Goal: Task Accomplishment & Management: Complete application form

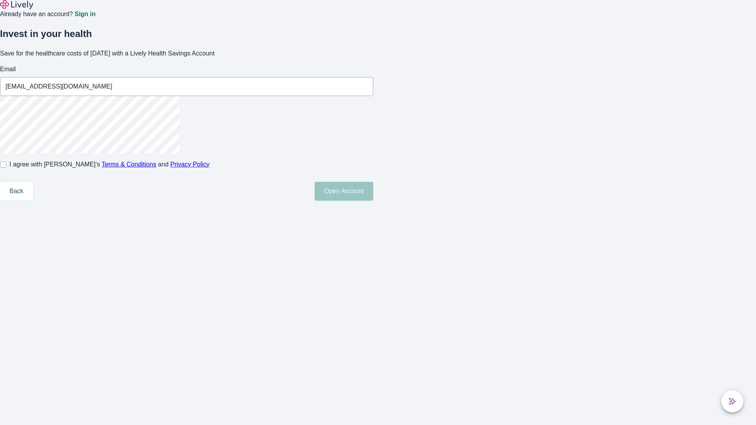
click at [6, 168] on input "I agree with Lively’s Terms & Conditions and Privacy Policy" at bounding box center [3, 164] width 6 height 6
checkbox input "true"
click at [373, 201] on button "Open Account" at bounding box center [344, 191] width 59 height 19
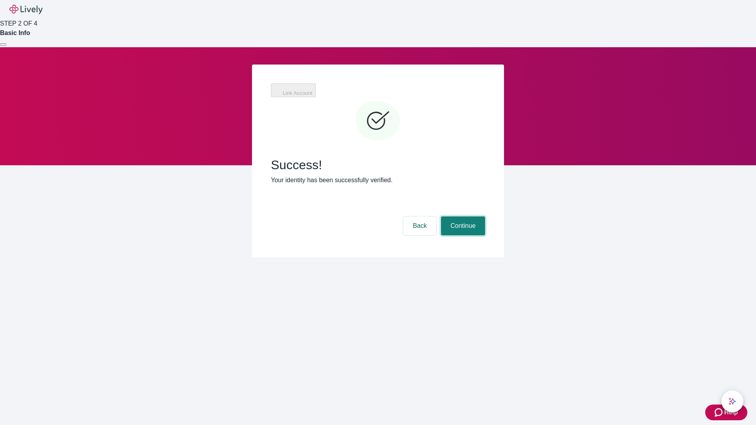
click at [462, 217] on button "Continue" at bounding box center [463, 226] width 44 height 19
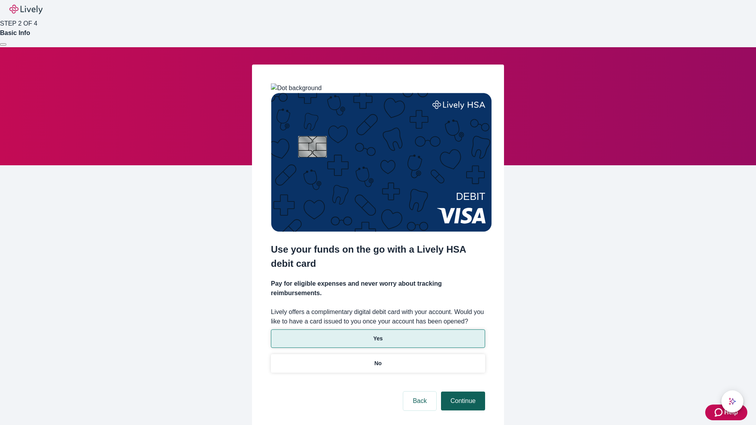
click at [378, 335] on p "Yes" at bounding box center [377, 339] width 9 height 8
click at [462, 392] on button "Continue" at bounding box center [463, 401] width 44 height 19
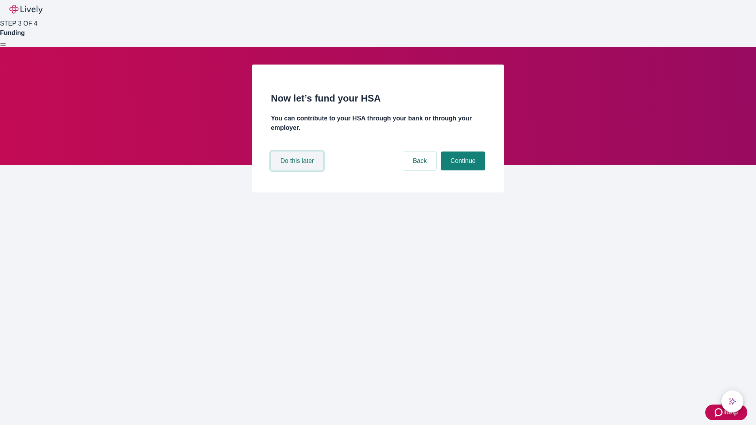
click at [298, 171] on button "Do this later" at bounding box center [297, 161] width 52 height 19
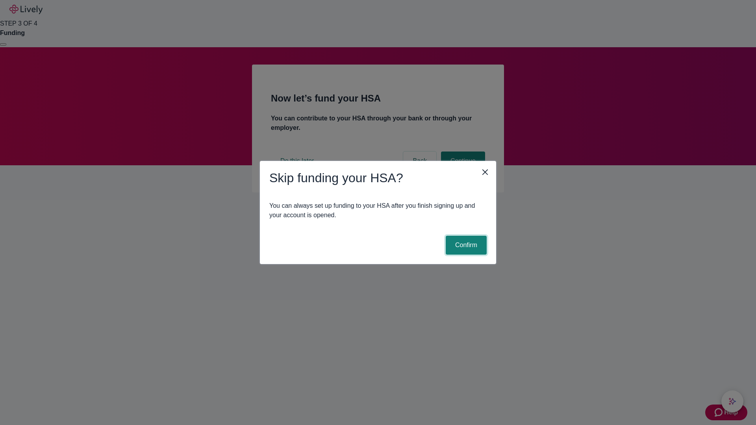
click at [465, 245] on button "Confirm" at bounding box center [466, 245] width 41 height 19
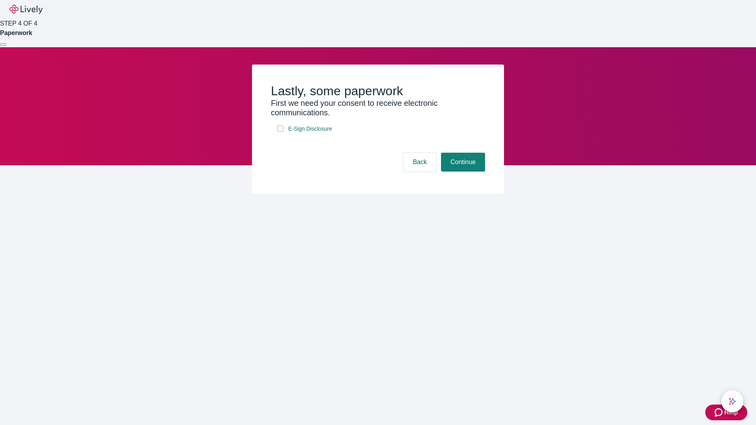
click at [280, 132] on input "E-Sign Disclosure" at bounding box center [280, 129] width 6 height 6
checkbox input "true"
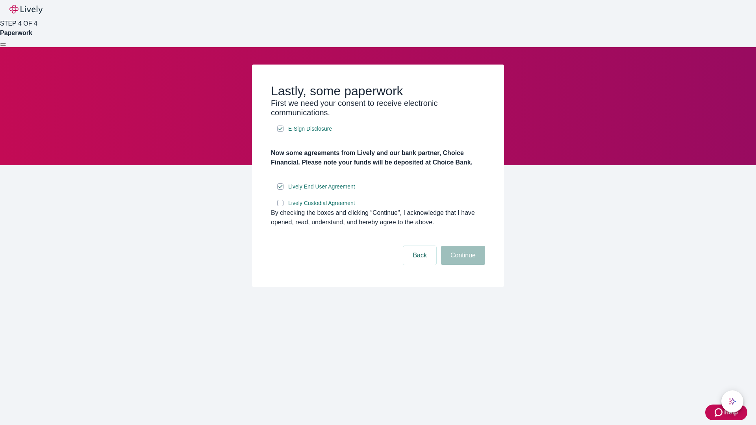
click at [280, 206] on input "Lively Custodial Agreement" at bounding box center [280, 203] width 6 height 6
checkbox input "true"
click at [462, 265] on button "Continue" at bounding box center [463, 255] width 44 height 19
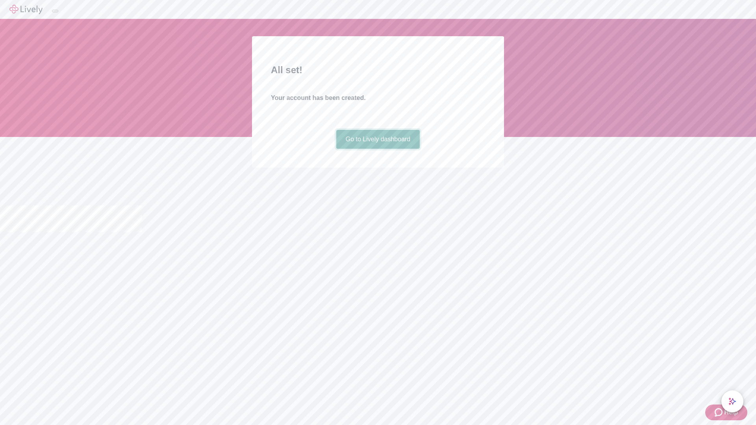
click at [378, 149] on link "Go to Lively dashboard" at bounding box center [378, 139] width 84 height 19
